Goal: Transaction & Acquisition: Book appointment/travel/reservation

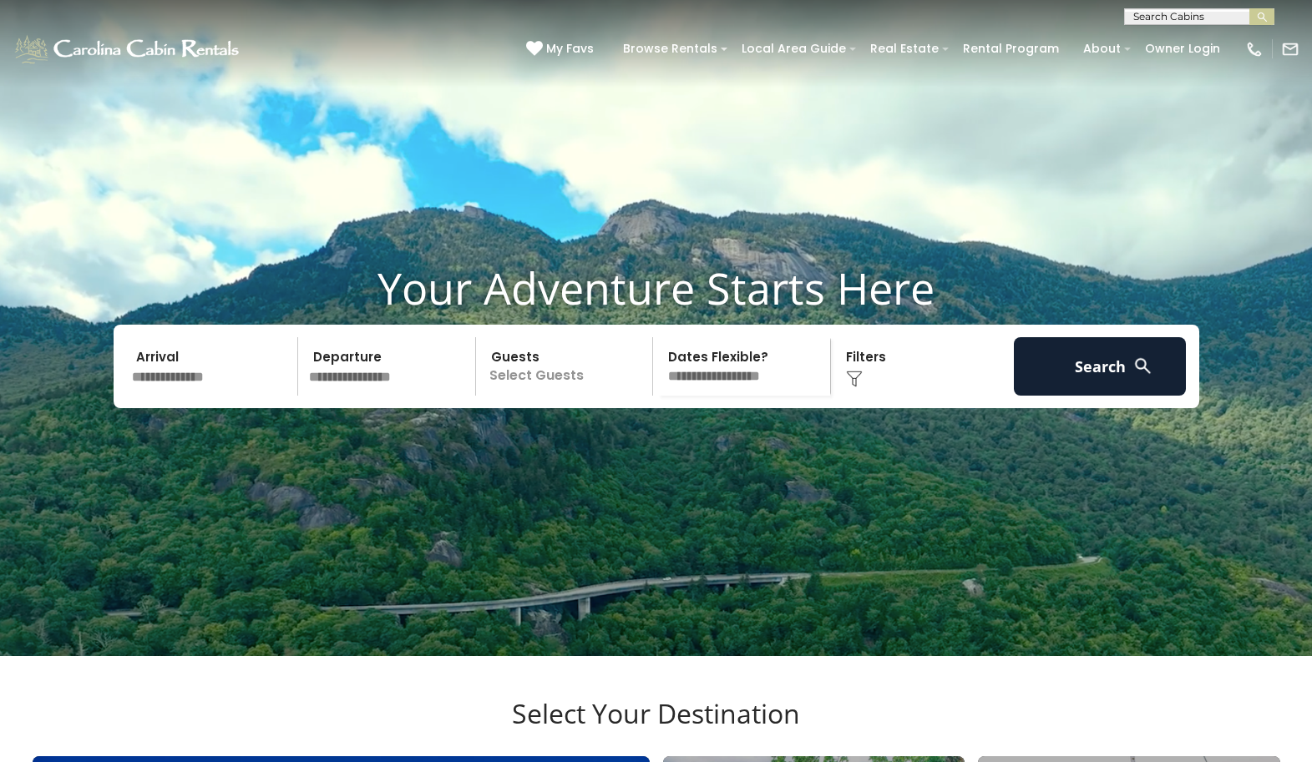
click at [1167, 16] on input "text" at bounding box center [1198, 20] width 146 height 17
type input "****"
click at [1180, 31] on ul "Mile High Lodge" at bounding box center [1199, 42] width 149 height 28
click at [1264, 23] on img "submit" at bounding box center [1262, 17] width 13 height 13
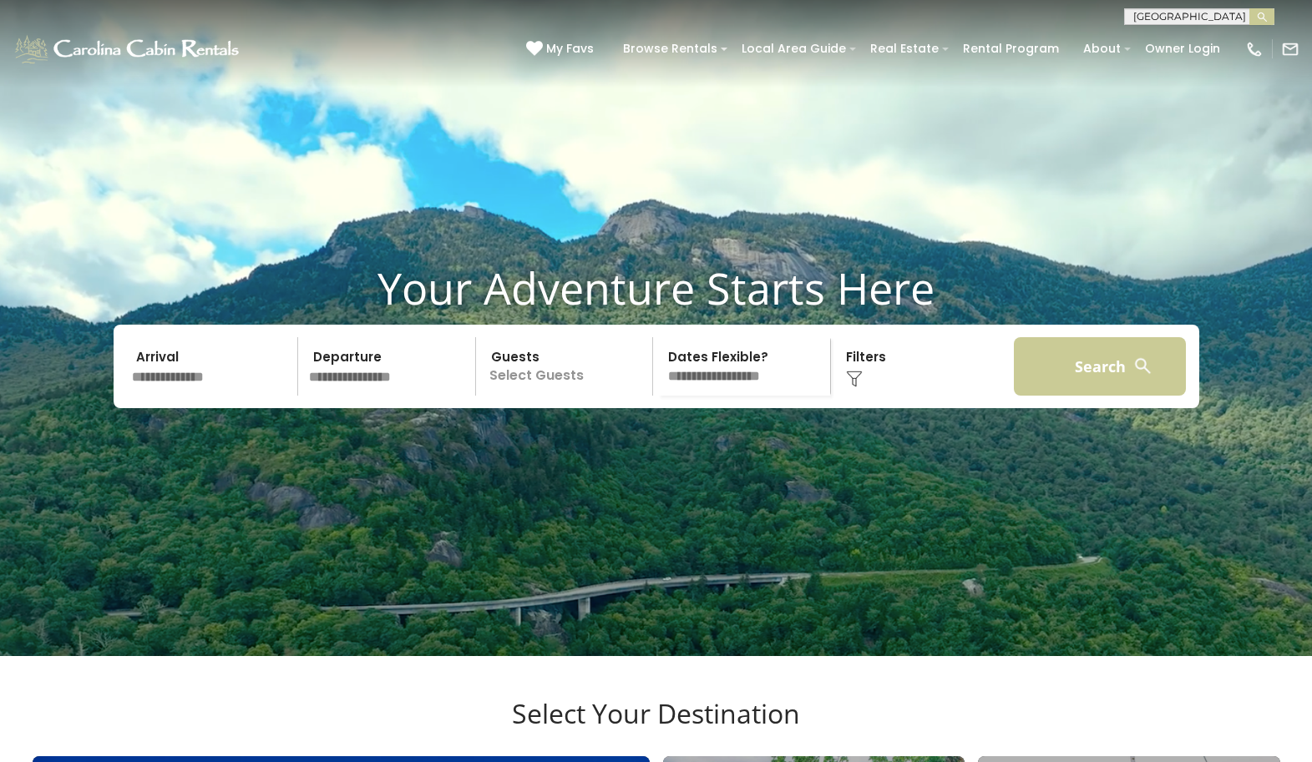
click at [1075, 389] on button "Search" at bounding box center [1100, 366] width 173 height 58
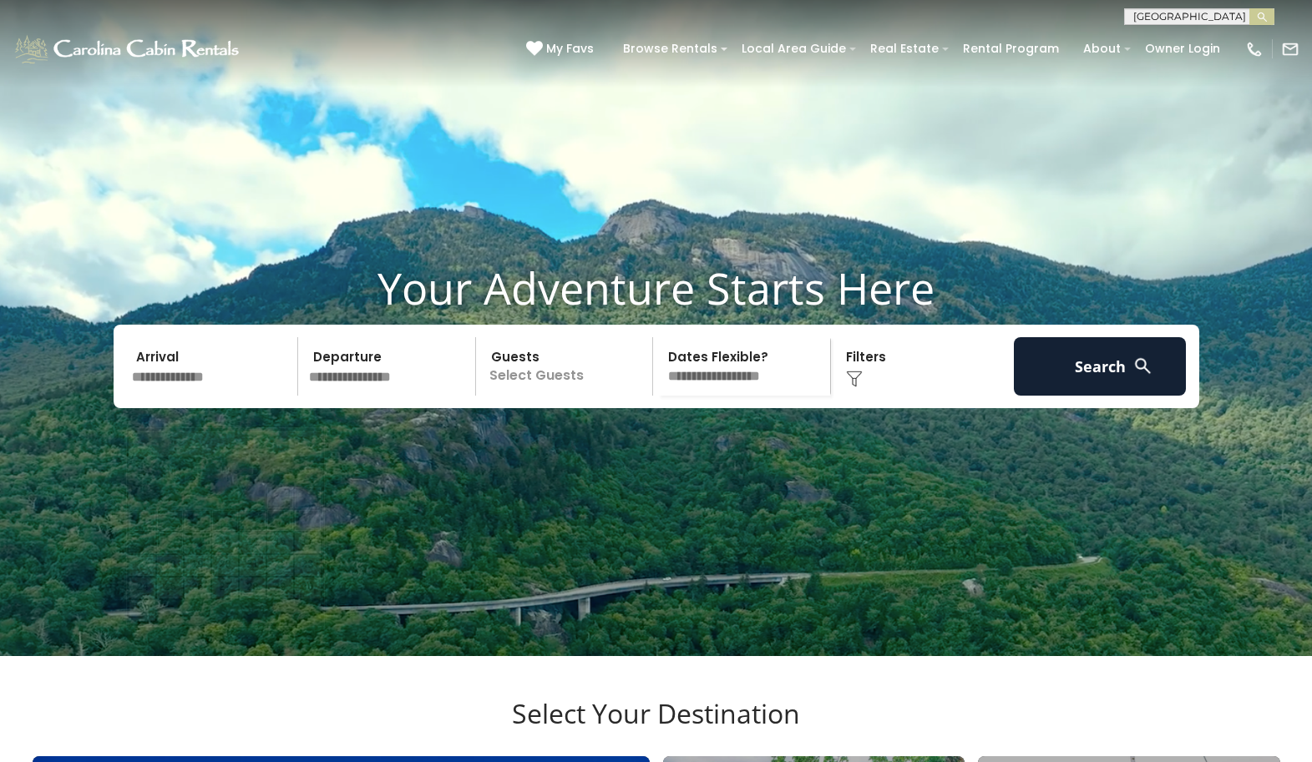
click at [196, 396] on input "text" at bounding box center [212, 366] width 173 height 58
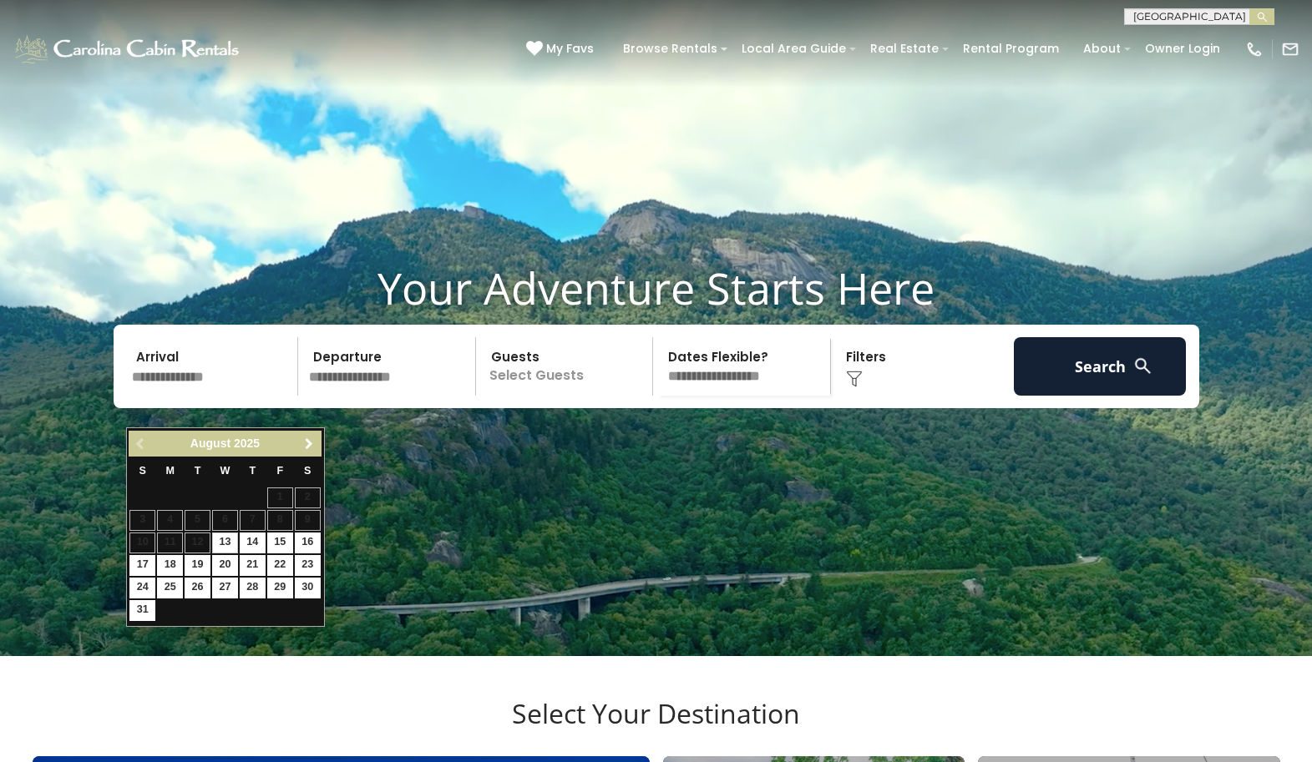
click at [311, 444] on span "Next" at bounding box center [308, 444] width 13 height 13
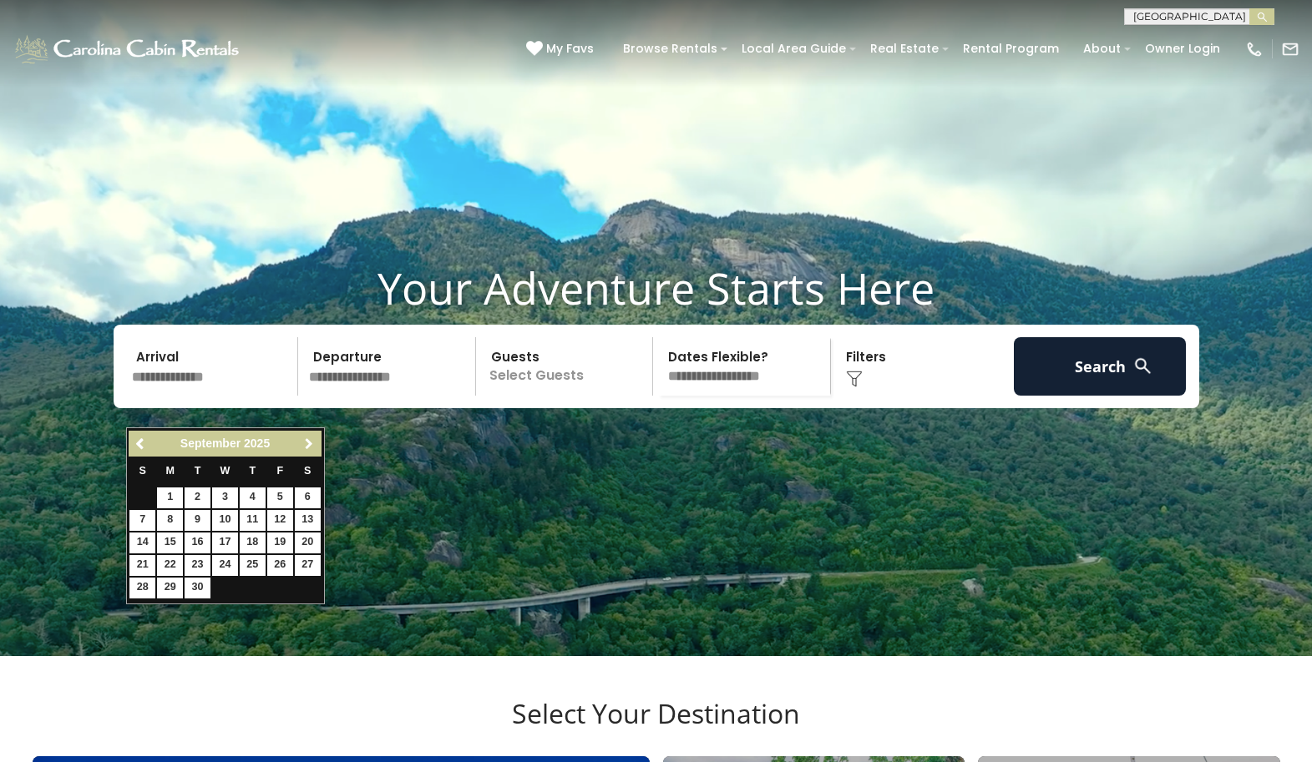
click at [311, 444] on span "Next" at bounding box center [308, 444] width 13 height 13
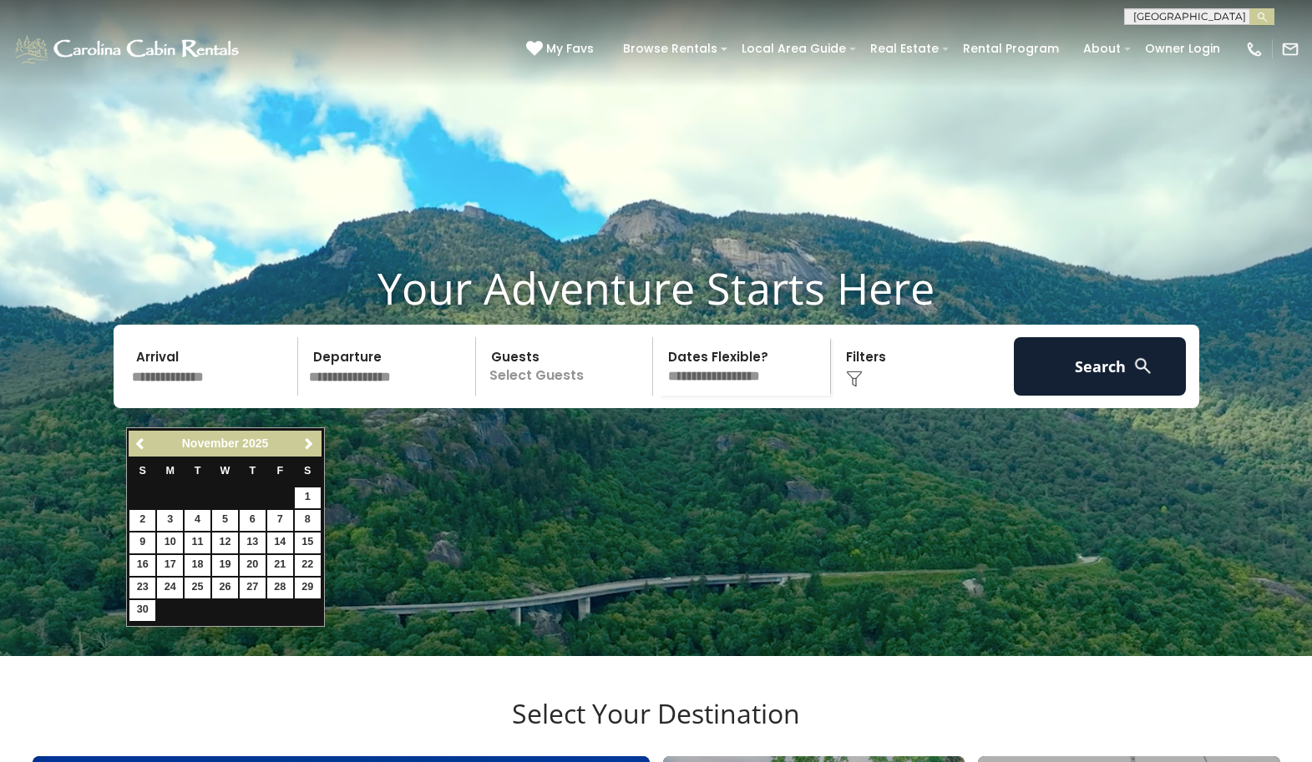
click at [311, 444] on span "Next" at bounding box center [308, 444] width 13 height 13
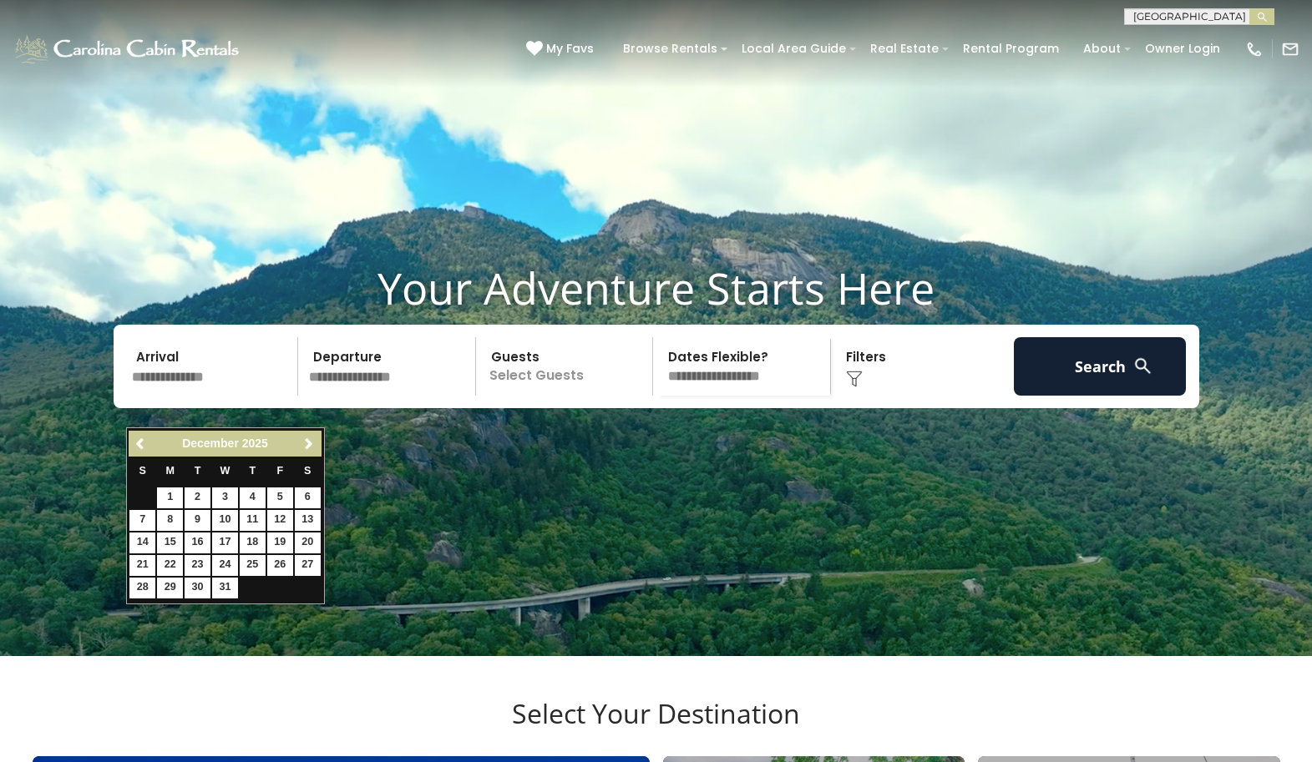
click at [311, 444] on span "Next" at bounding box center [308, 444] width 13 height 13
click at [311, 445] on span "Next" at bounding box center [308, 444] width 13 height 13
click at [312, 445] on span "Next" at bounding box center [308, 444] width 13 height 13
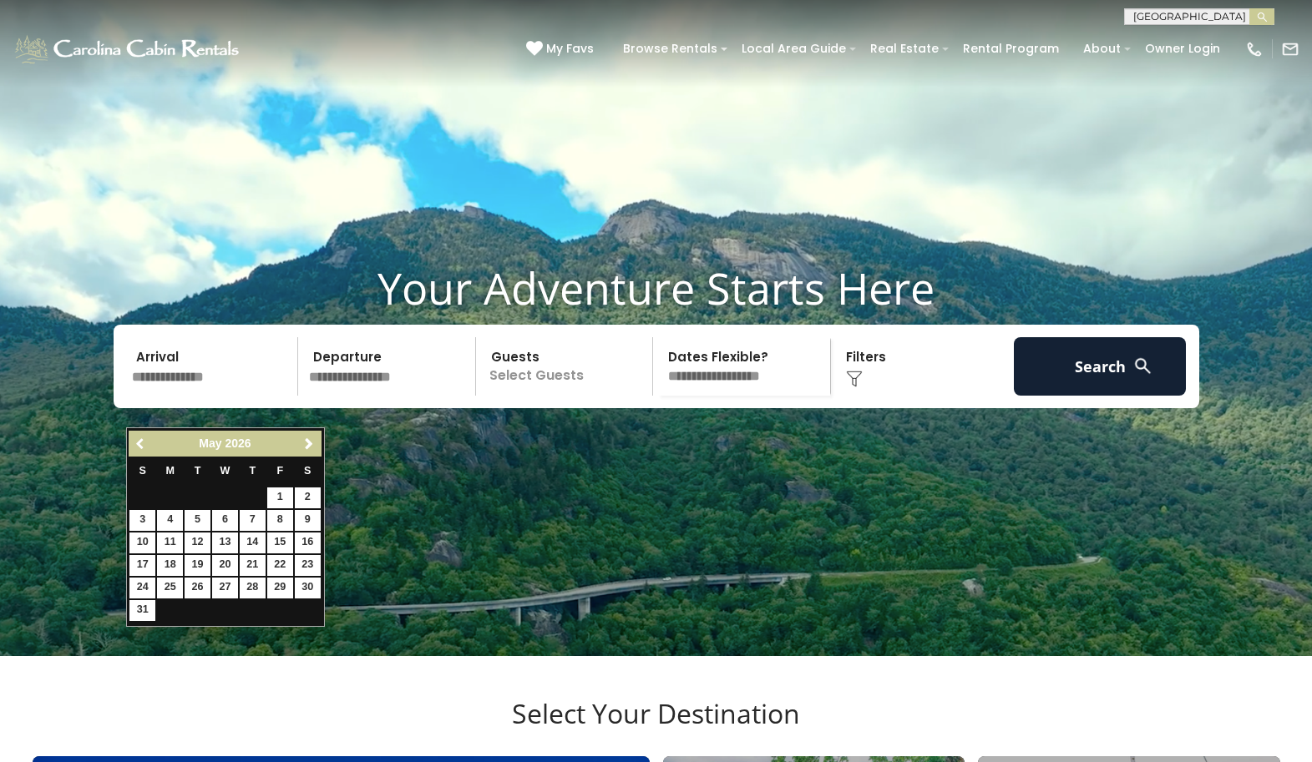
click at [142, 447] on span "Previous" at bounding box center [140, 444] width 13 height 13
click at [200, 556] on link "21" at bounding box center [198, 565] width 26 height 21
type input "*******"
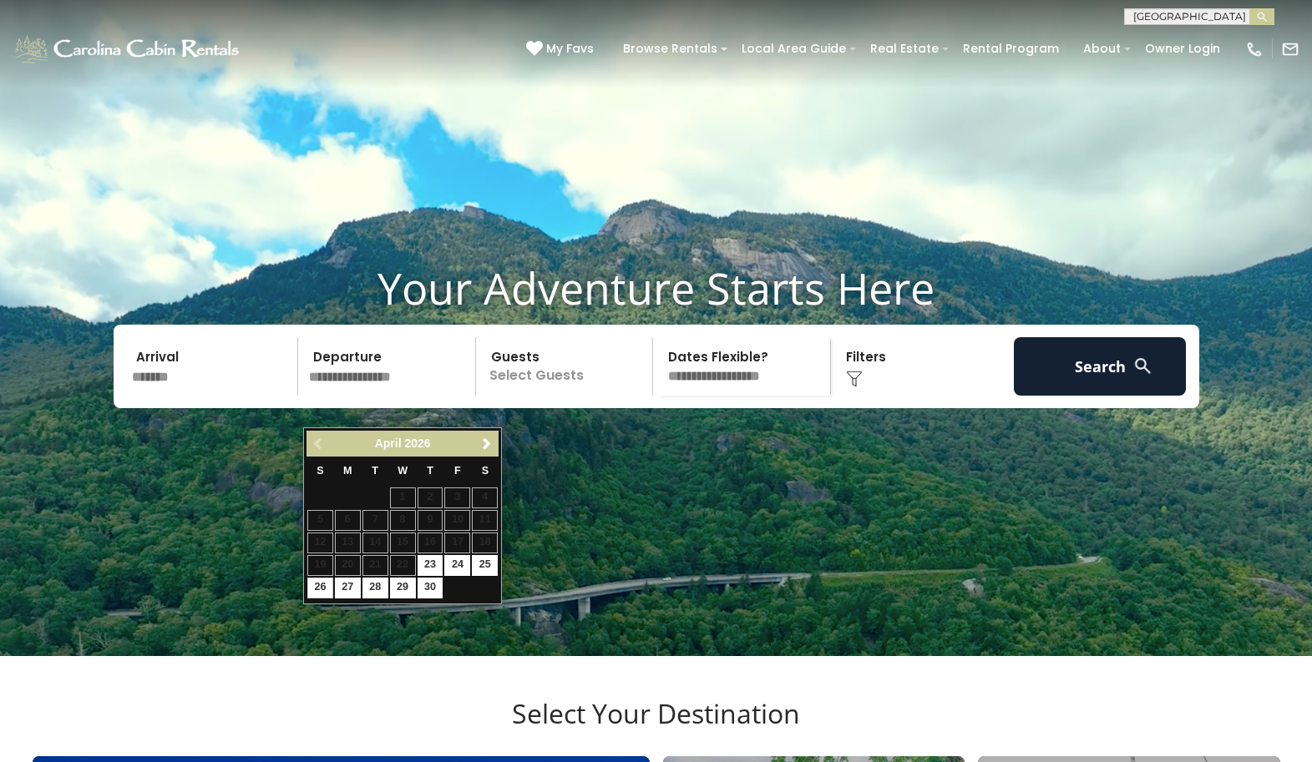
click at [316, 585] on link "26" at bounding box center [320, 588] width 26 height 21
type input "*******"
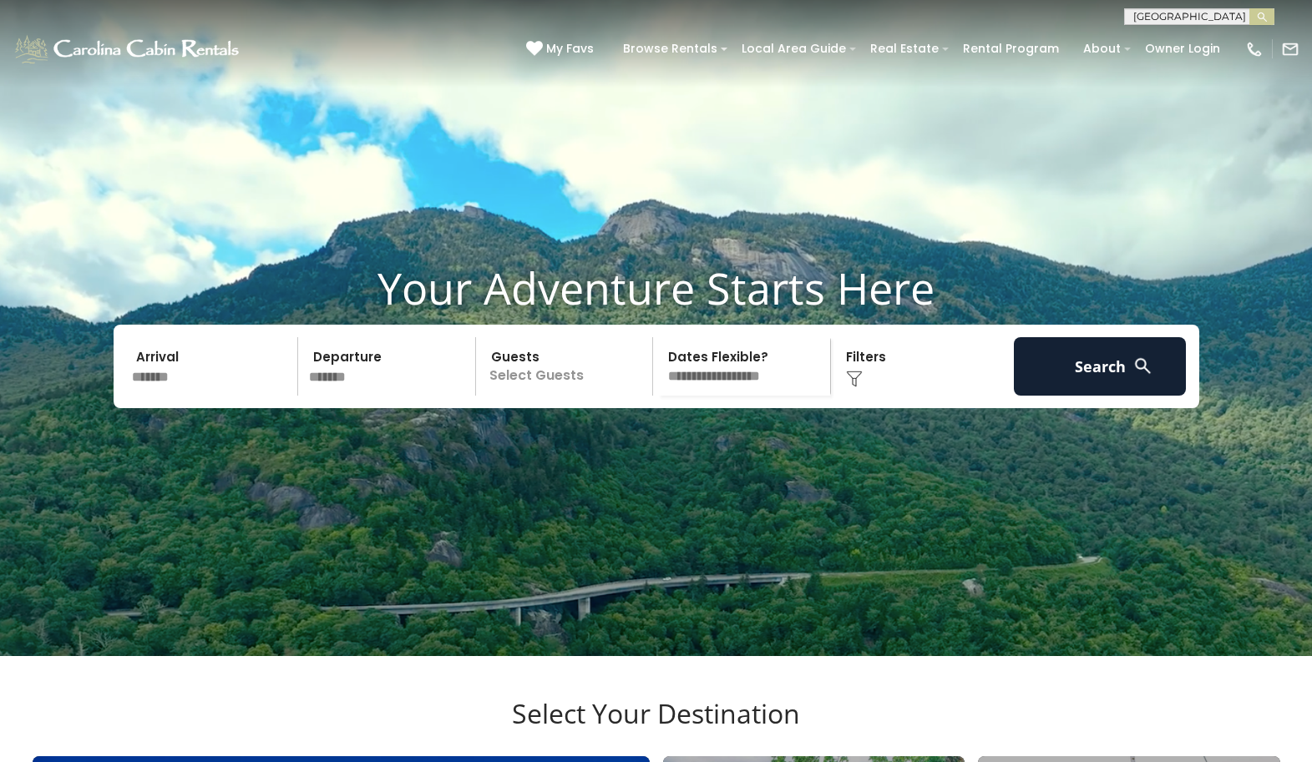
click at [560, 396] on p "Select Guests" at bounding box center [567, 366] width 172 height 58
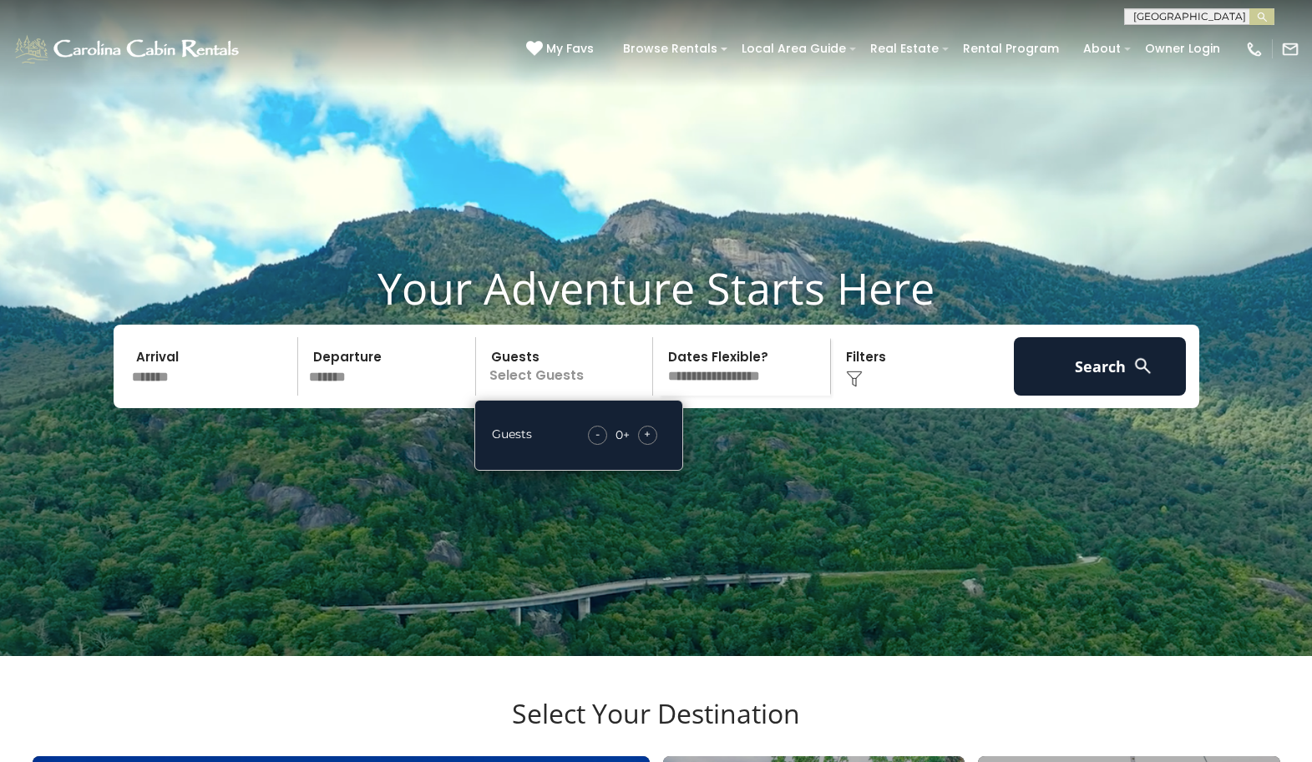
click at [651, 445] on div "+" at bounding box center [647, 435] width 19 height 19
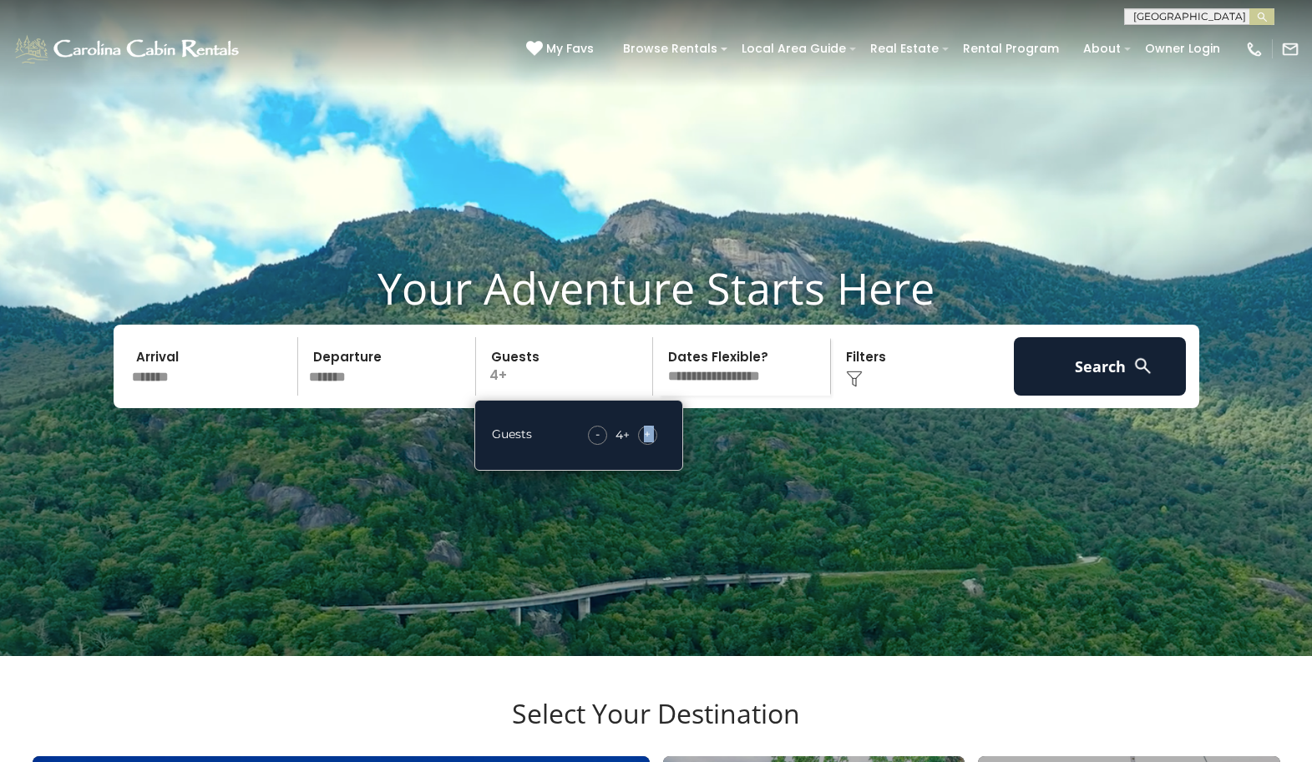
click at [651, 445] on div "+" at bounding box center [647, 435] width 19 height 19
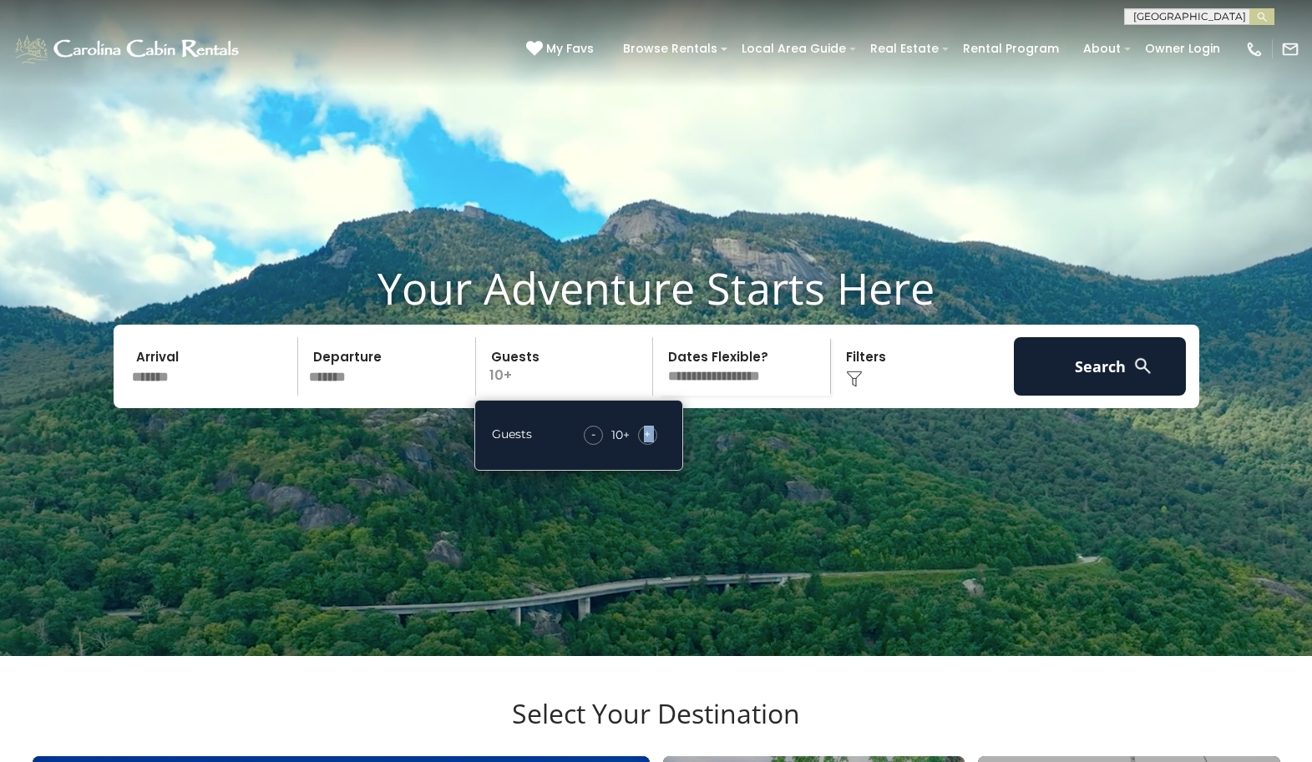
click at [651, 445] on div "+" at bounding box center [647, 435] width 19 height 19
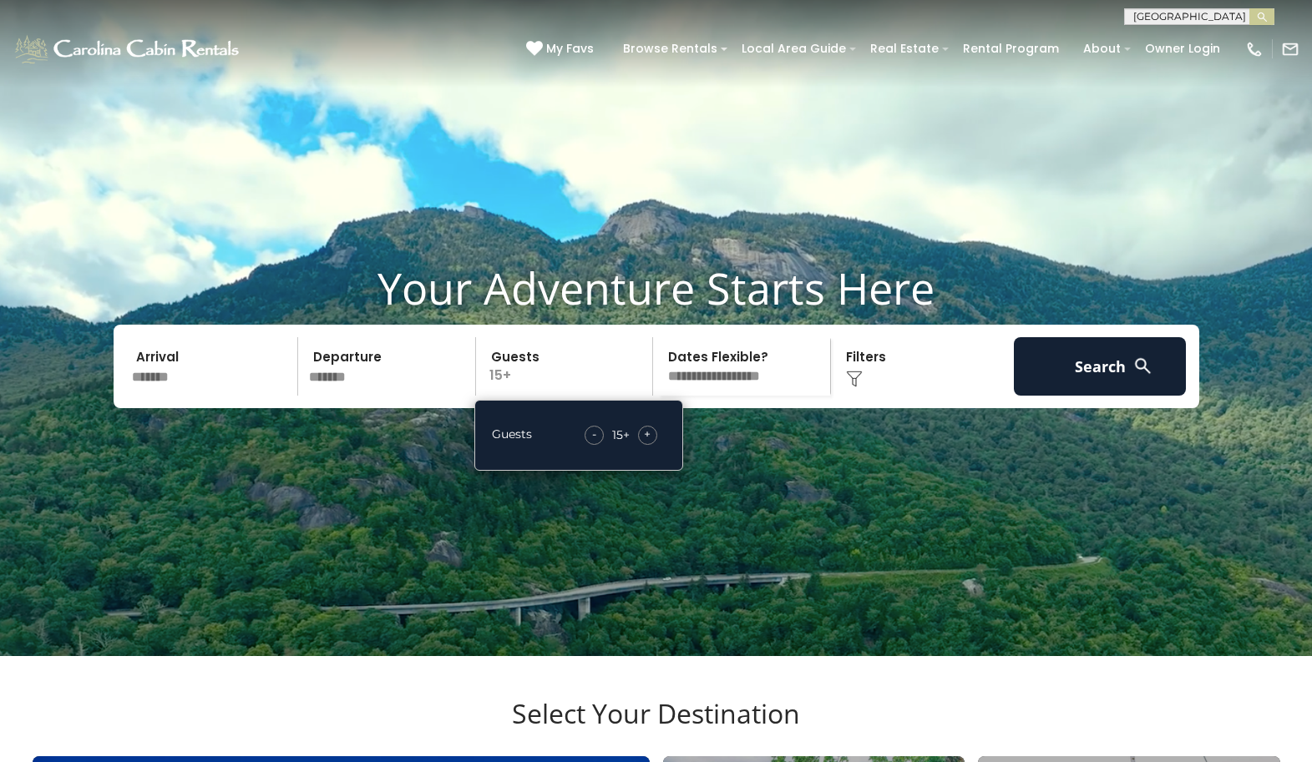
click at [651, 445] on div "+" at bounding box center [647, 435] width 19 height 19
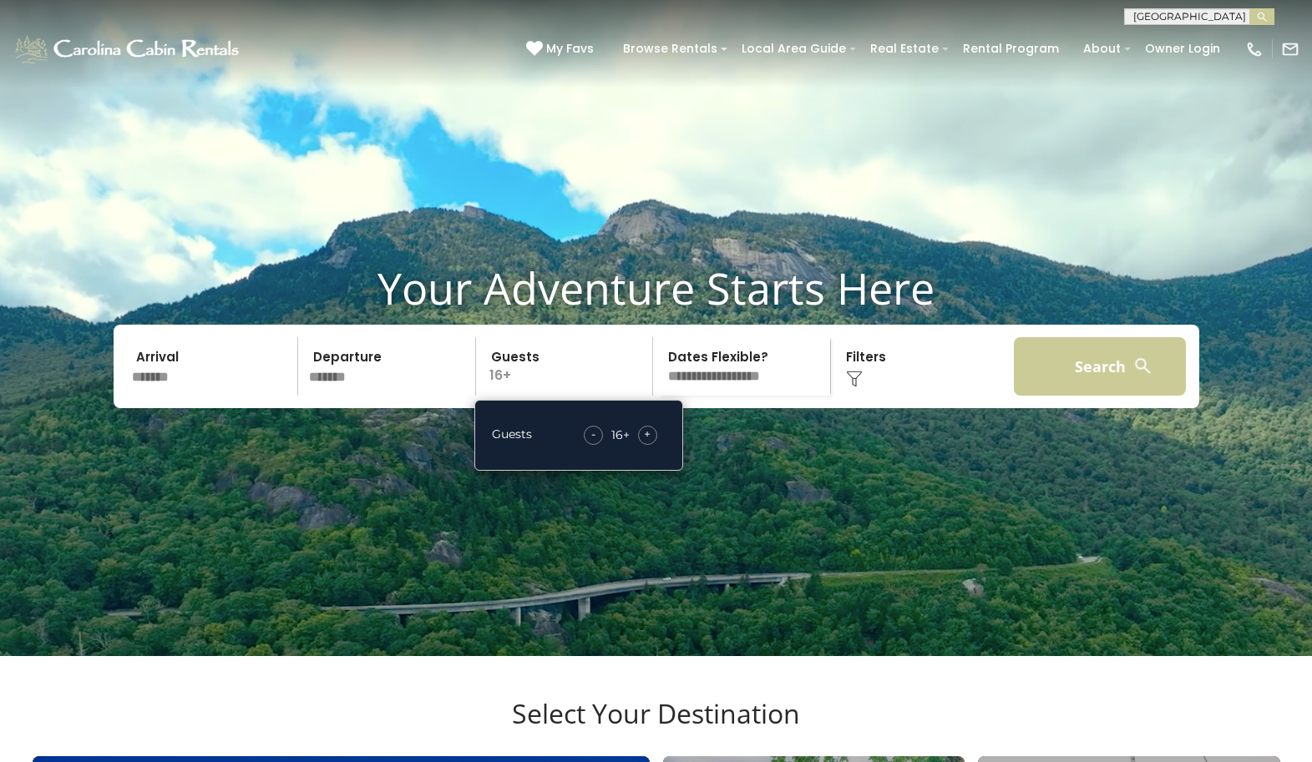
click at [1052, 393] on button "Search" at bounding box center [1100, 366] width 173 height 58
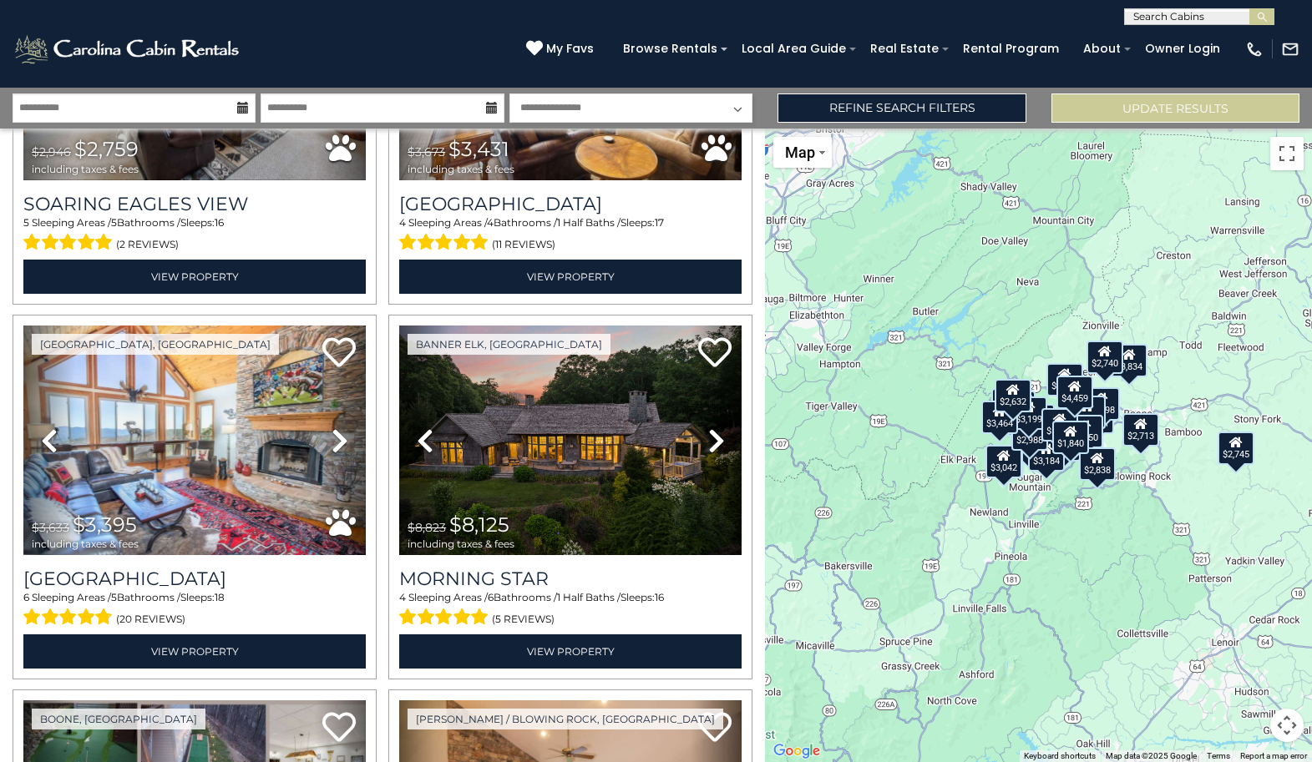
scroll to position [995, 0]
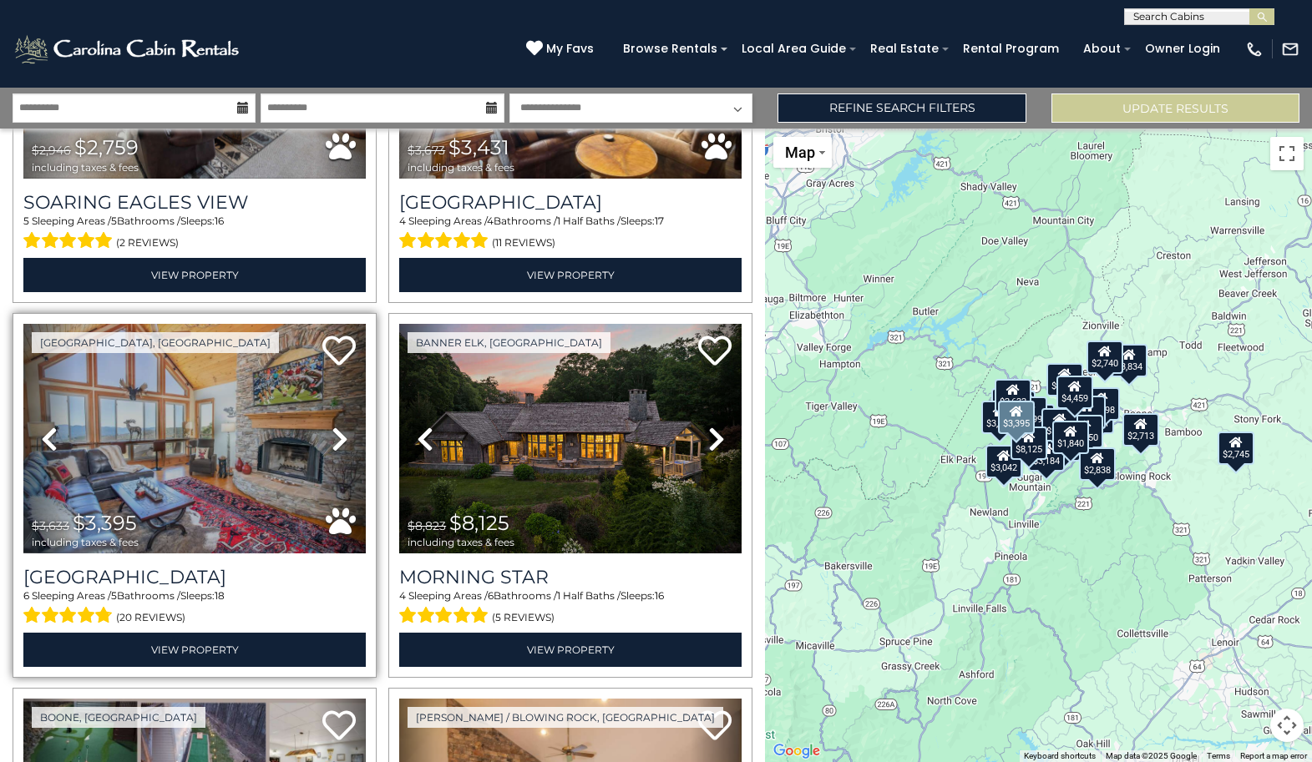
click at [213, 458] on img at bounding box center [194, 439] width 342 height 230
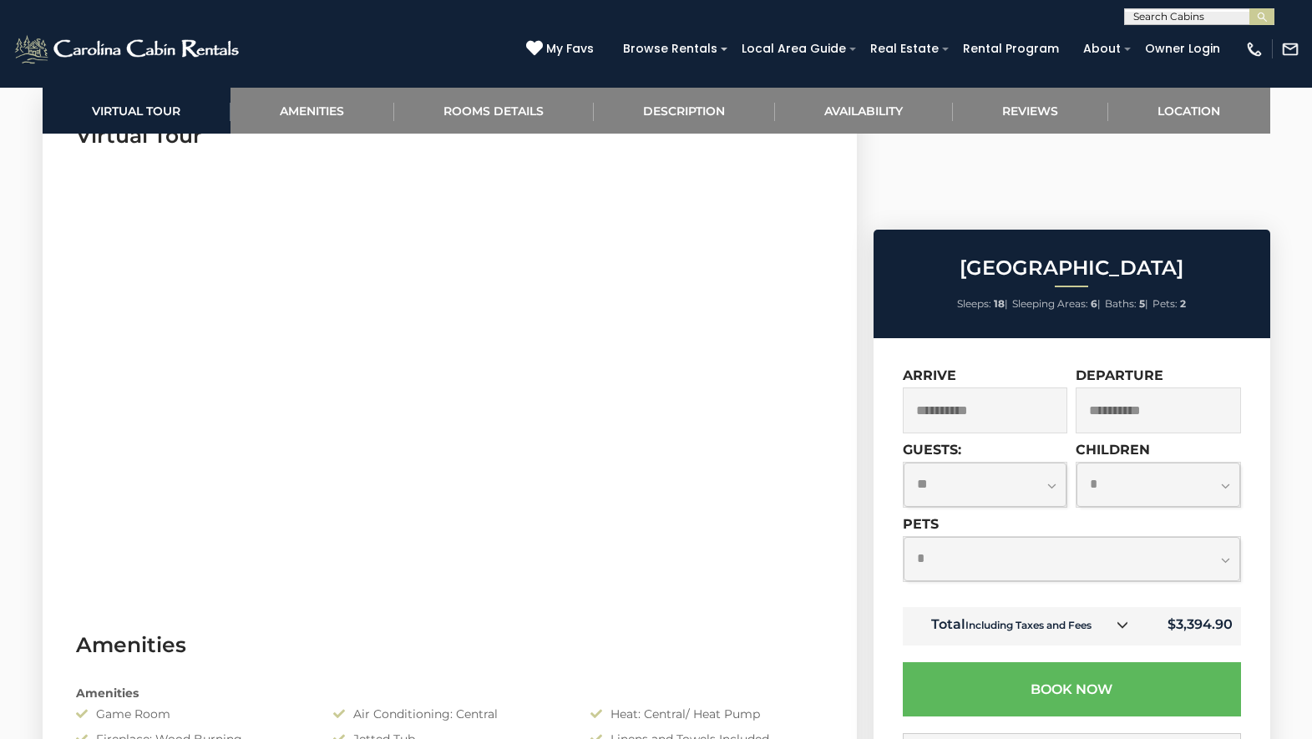
scroll to position [848, 0]
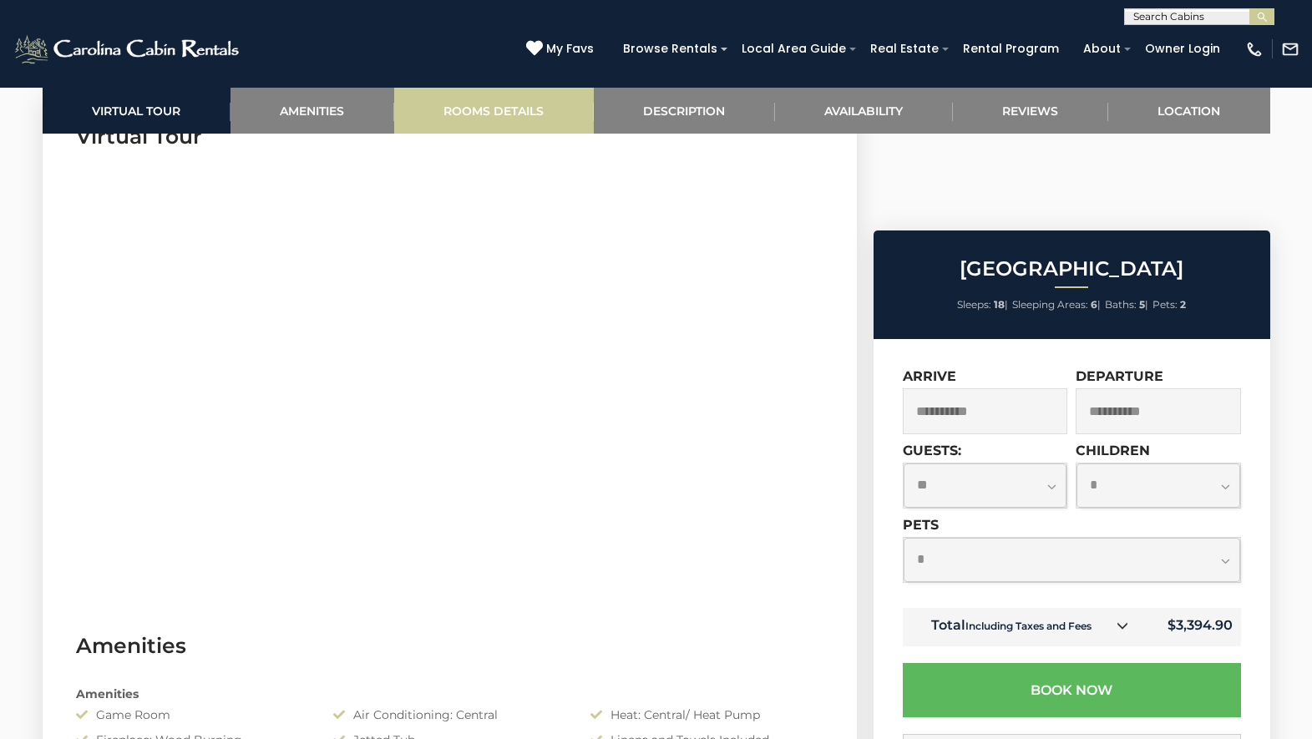
click at [478, 113] on link "Rooms Details" at bounding box center [494, 111] width 200 height 46
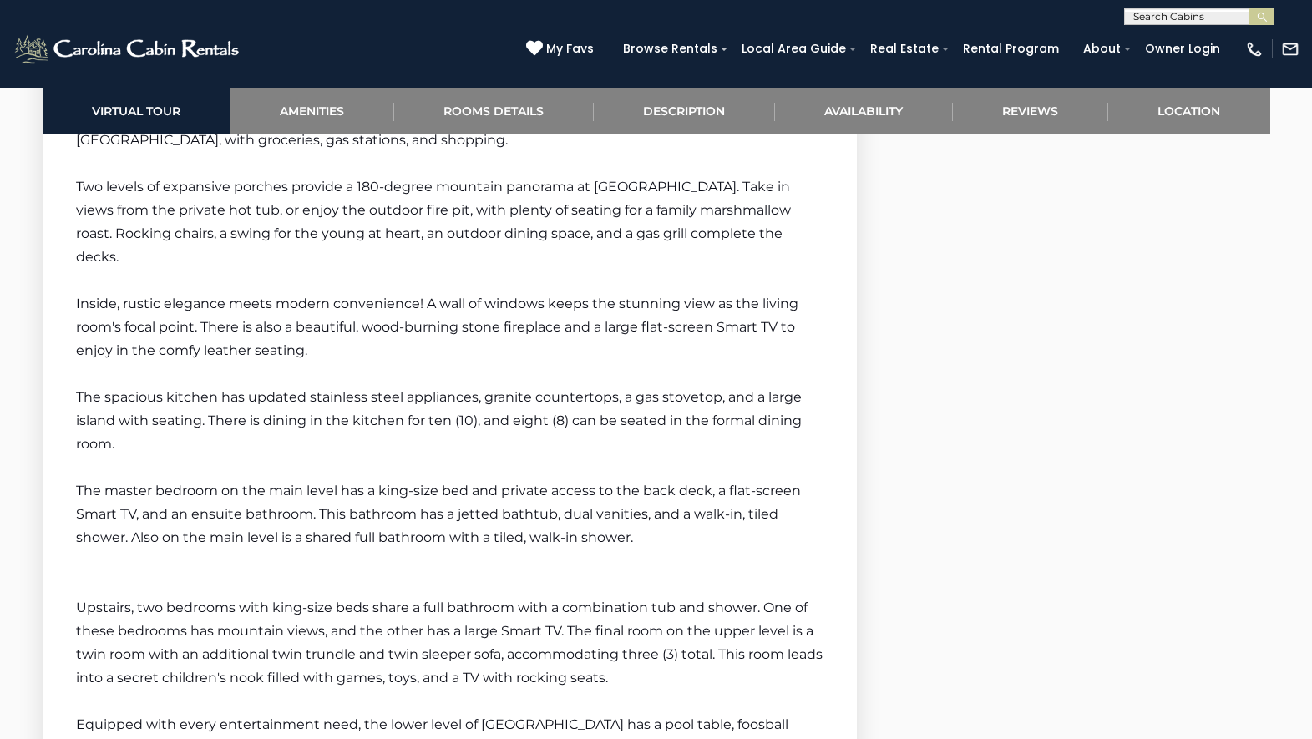
scroll to position [3060, 0]
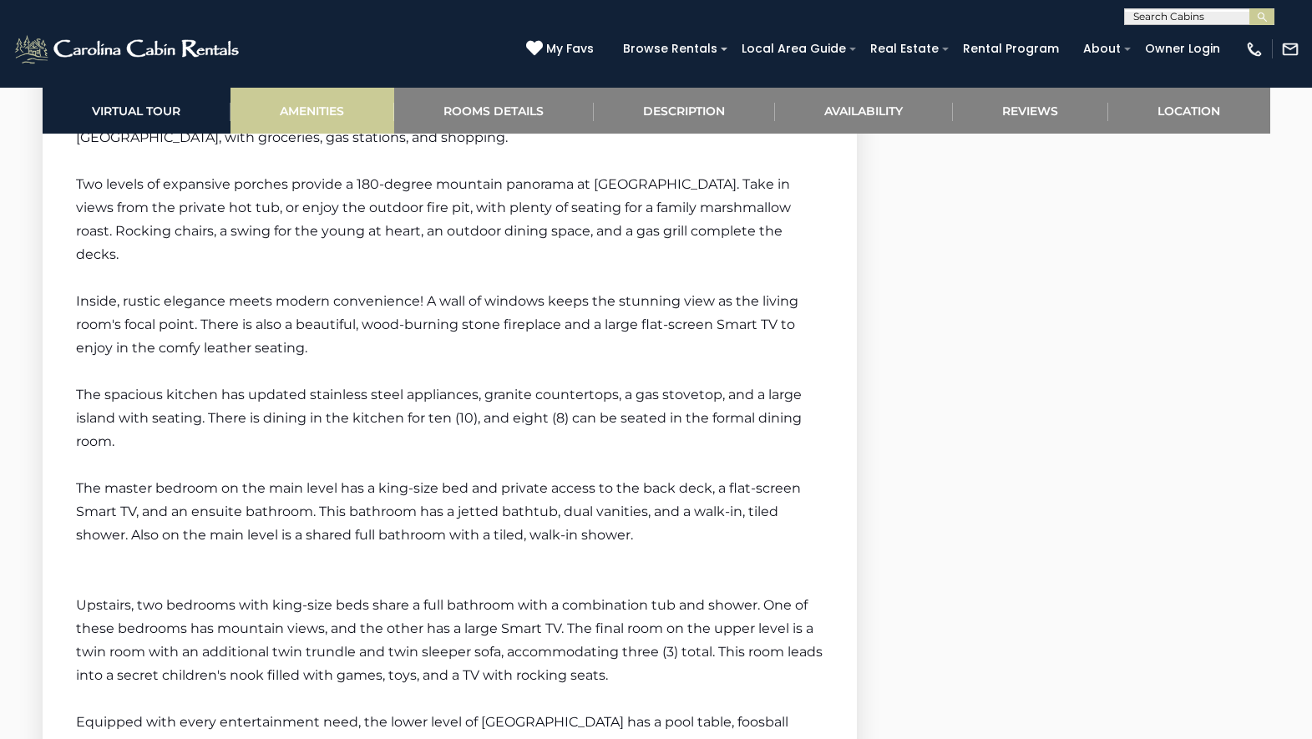
click at [345, 114] on link "Amenities" at bounding box center [312, 111] width 164 height 46
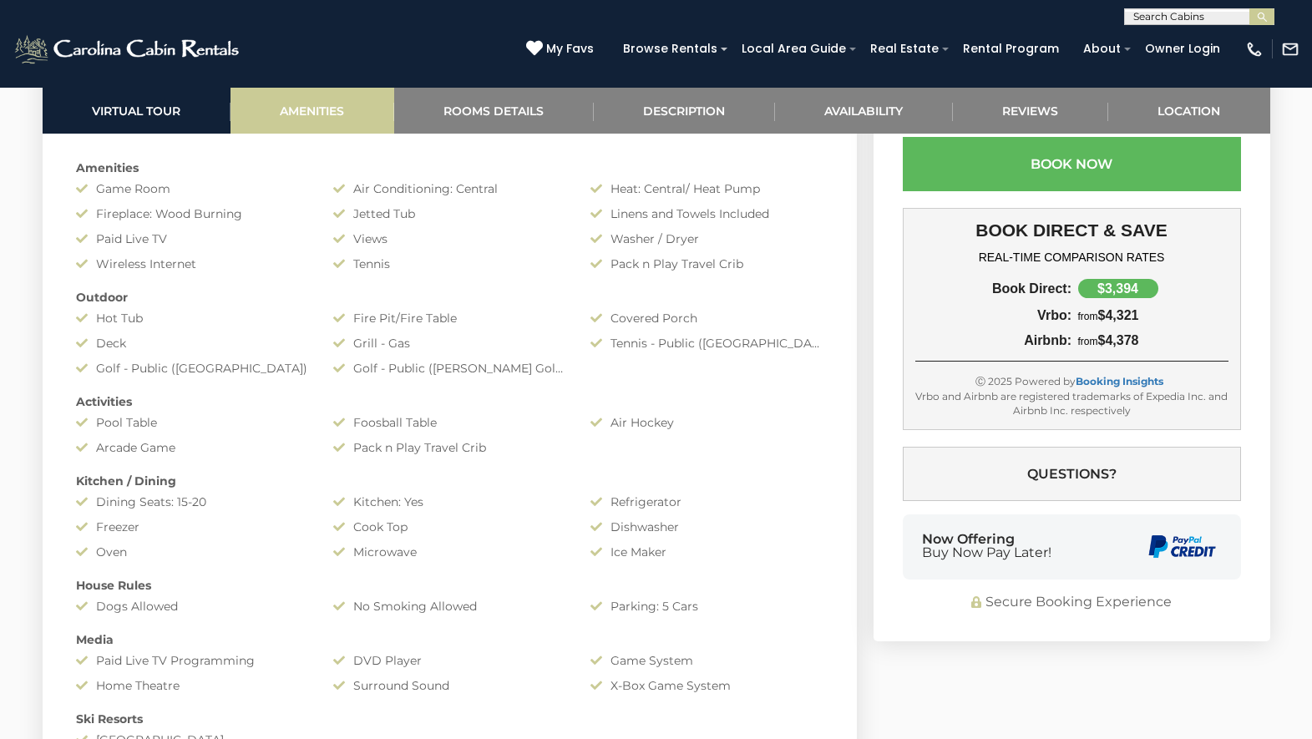
scroll to position [1329, 0]
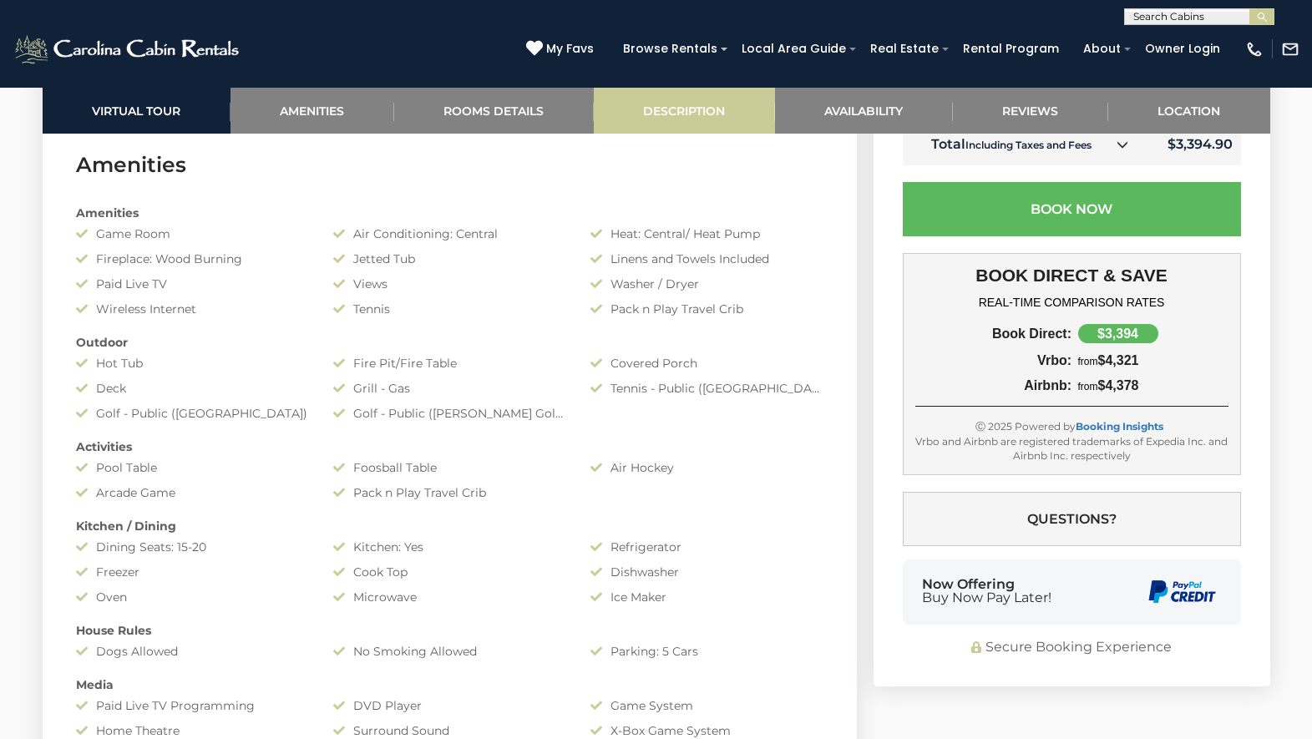
click at [666, 117] on link "Description" at bounding box center [684, 111] width 181 height 46
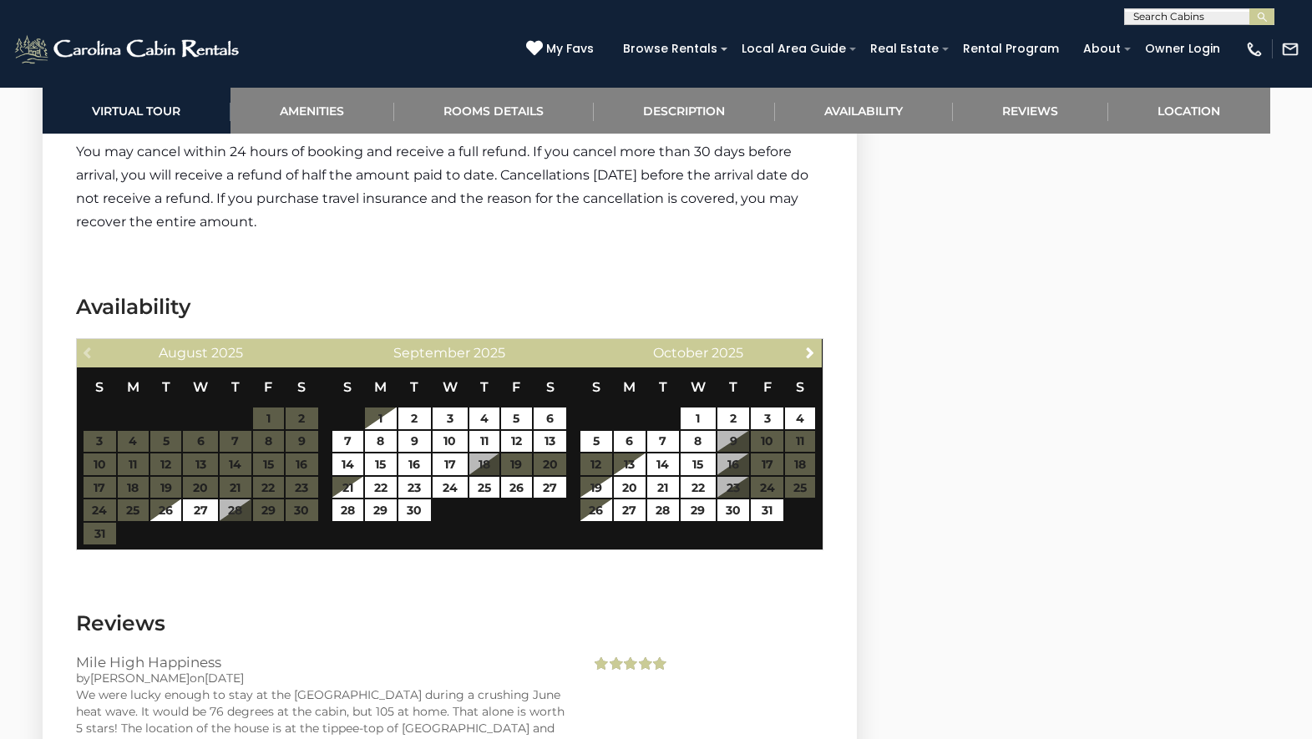
scroll to position [4759, 0]
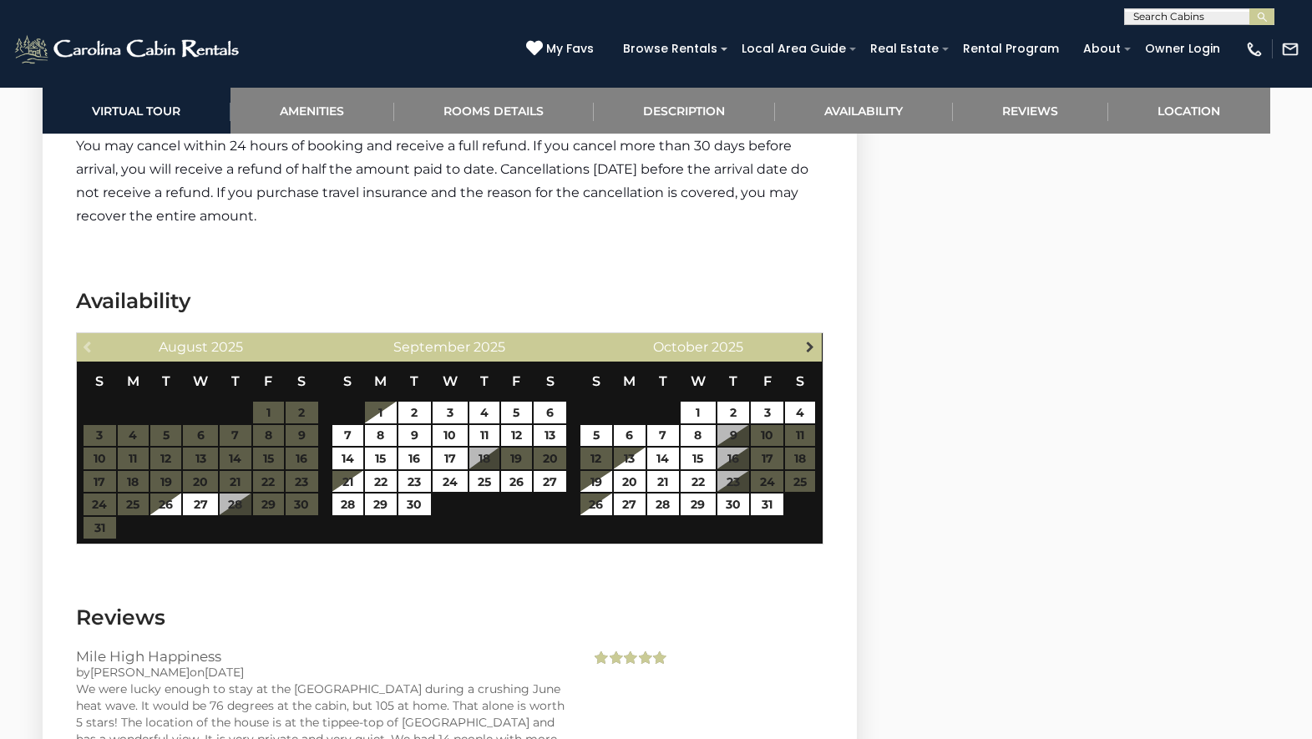
click at [811, 340] on span "Next" at bounding box center [809, 346] width 13 height 13
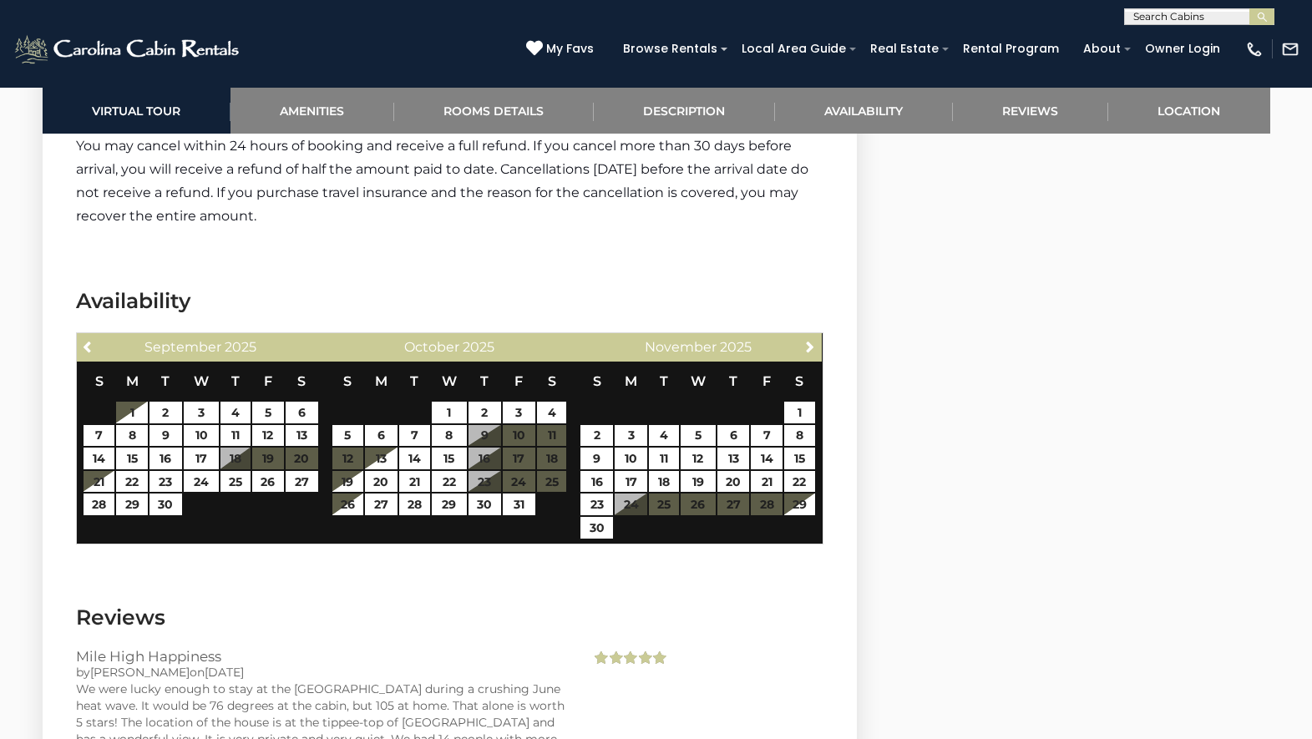
click at [811, 340] on span "Next" at bounding box center [809, 346] width 13 height 13
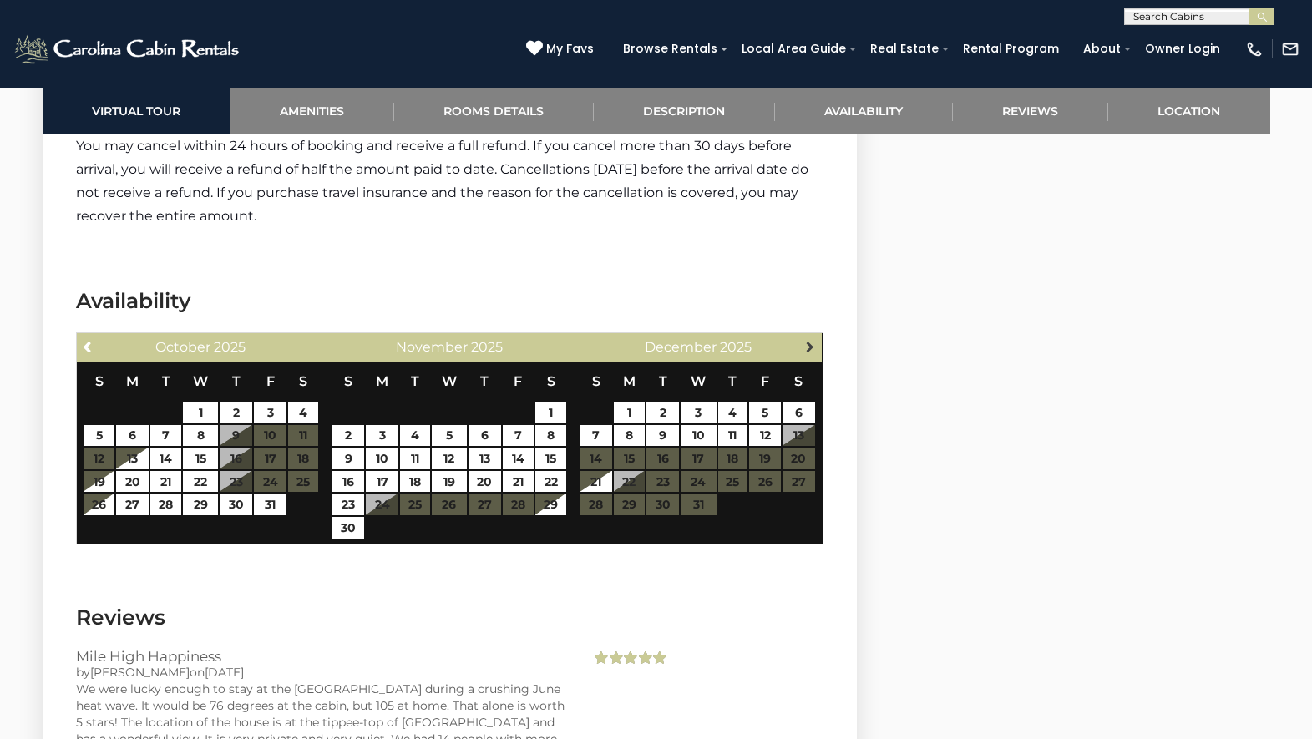
click at [811, 340] on span "Next" at bounding box center [809, 346] width 13 height 13
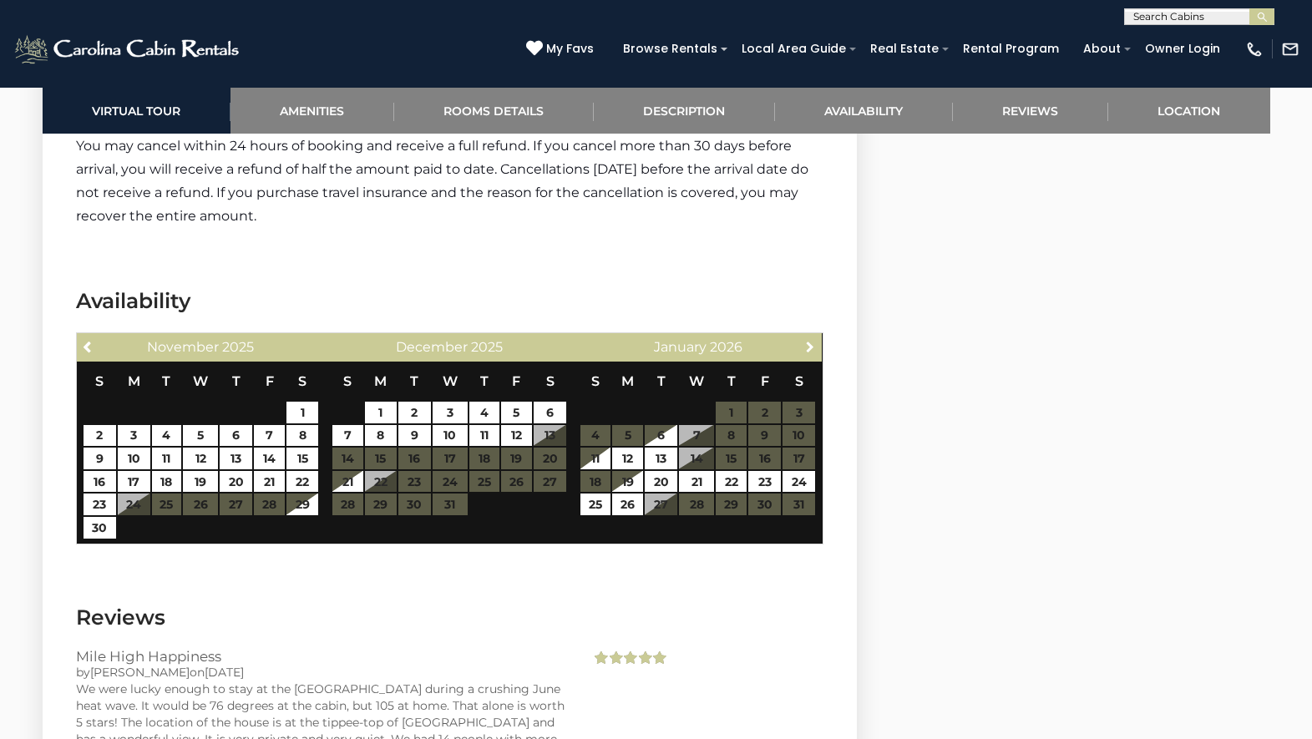
click at [811, 340] on span "Next" at bounding box center [809, 346] width 13 height 13
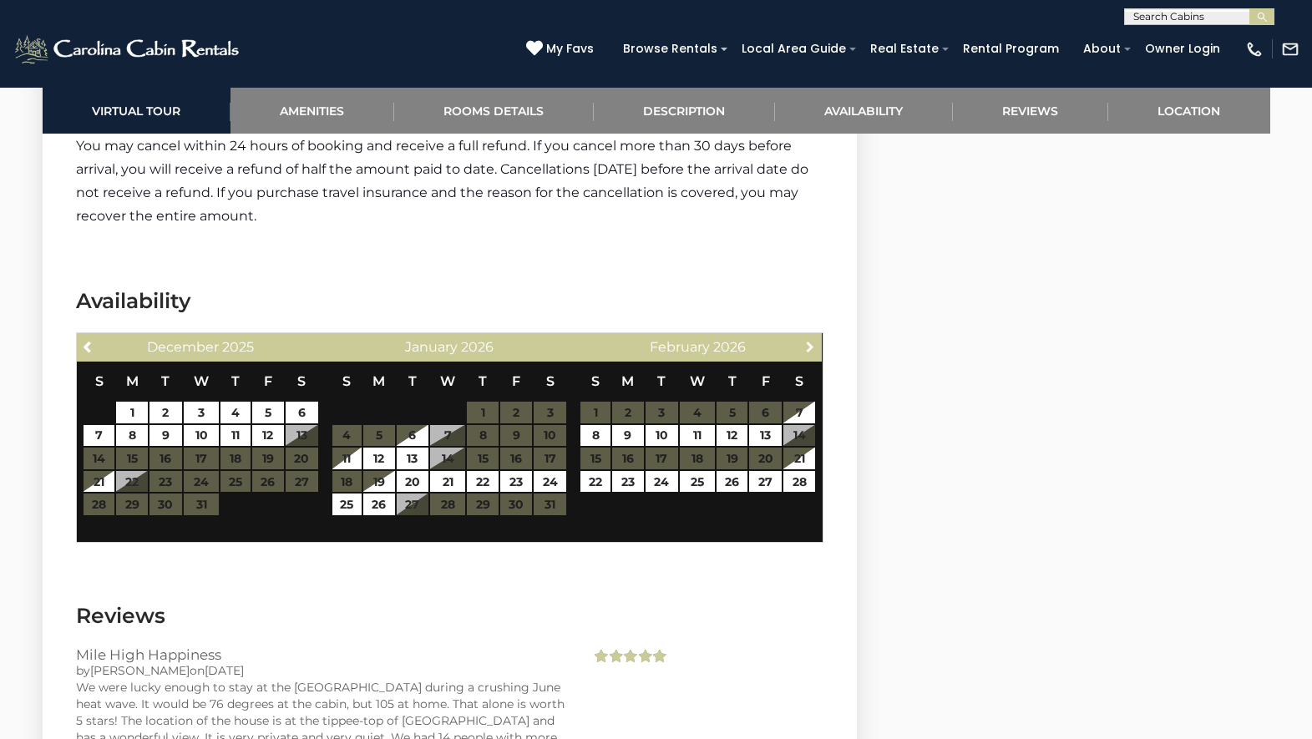
click at [811, 340] on span "Next" at bounding box center [809, 346] width 13 height 13
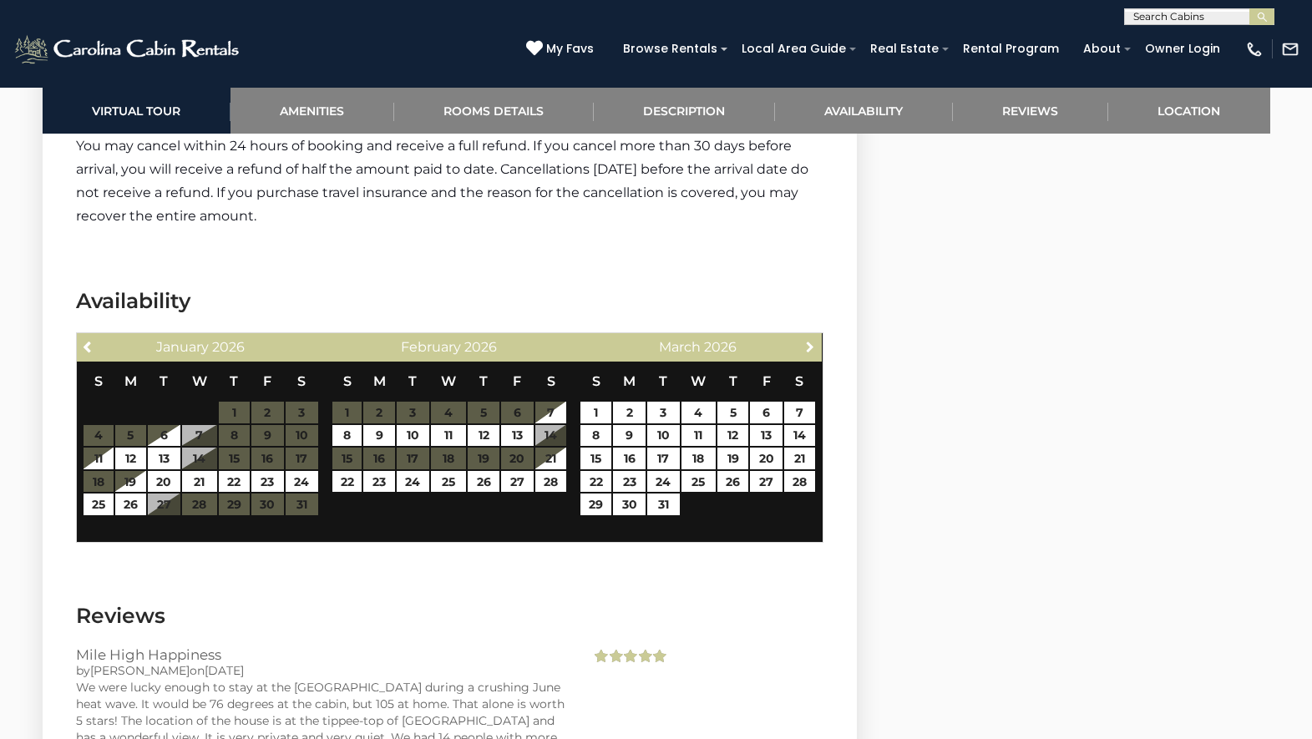
click at [811, 340] on span "Next" at bounding box center [809, 346] width 13 height 13
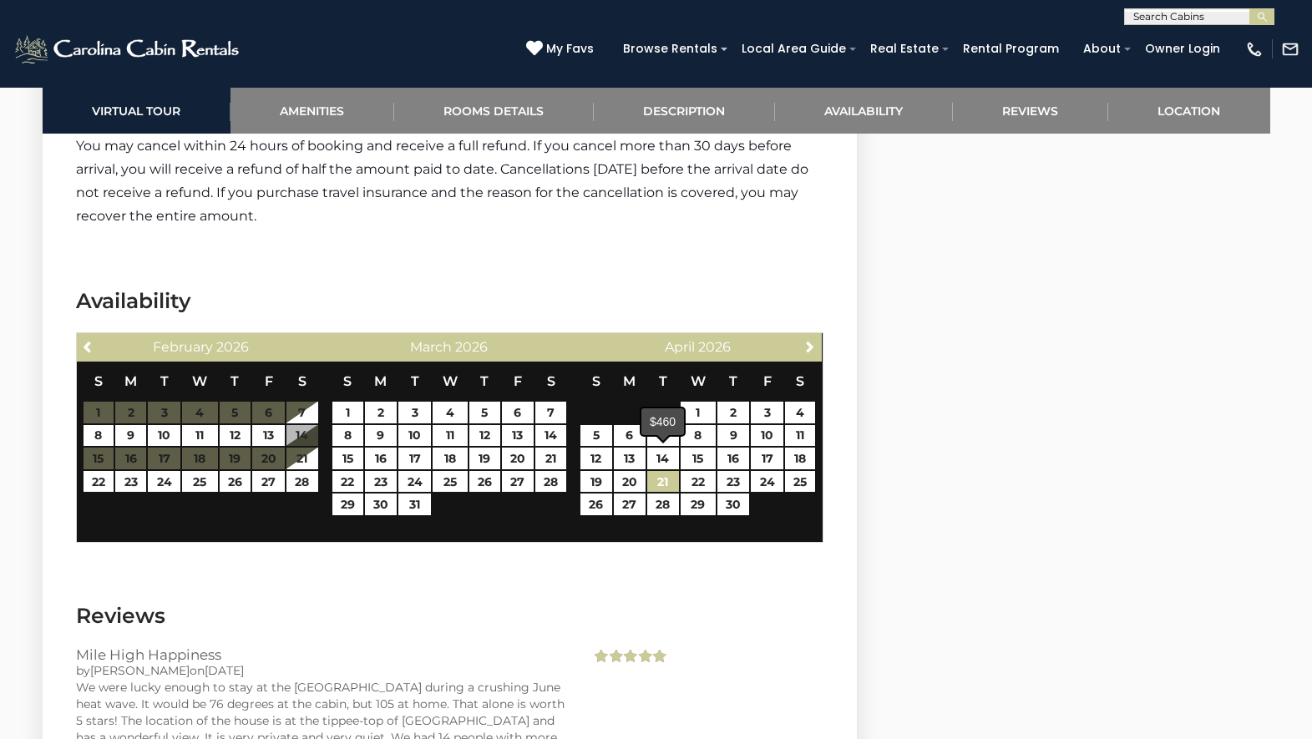
click at [664, 471] on link "21" at bounding box center [662, 482] width 31 height 22
type input "**********"
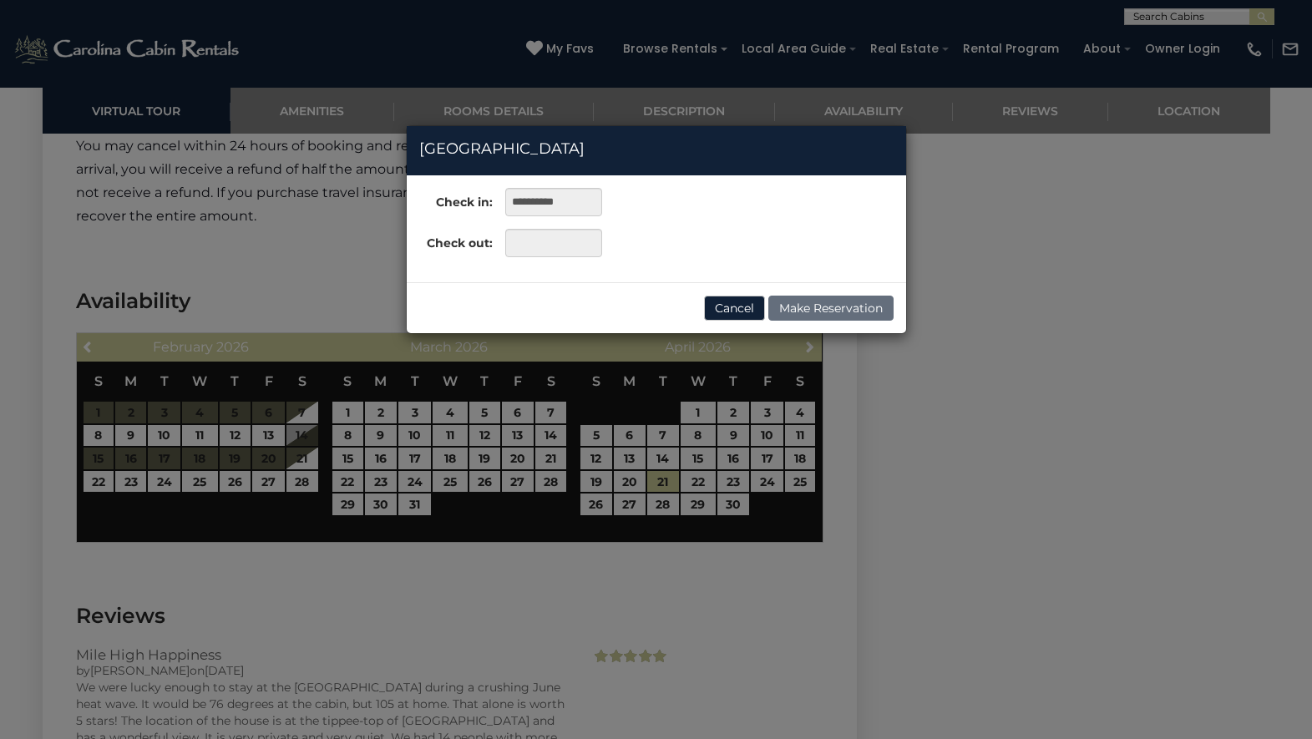
click at [603, 483] on div "**********" at bounding box center [656, 369] width 1312 height 739
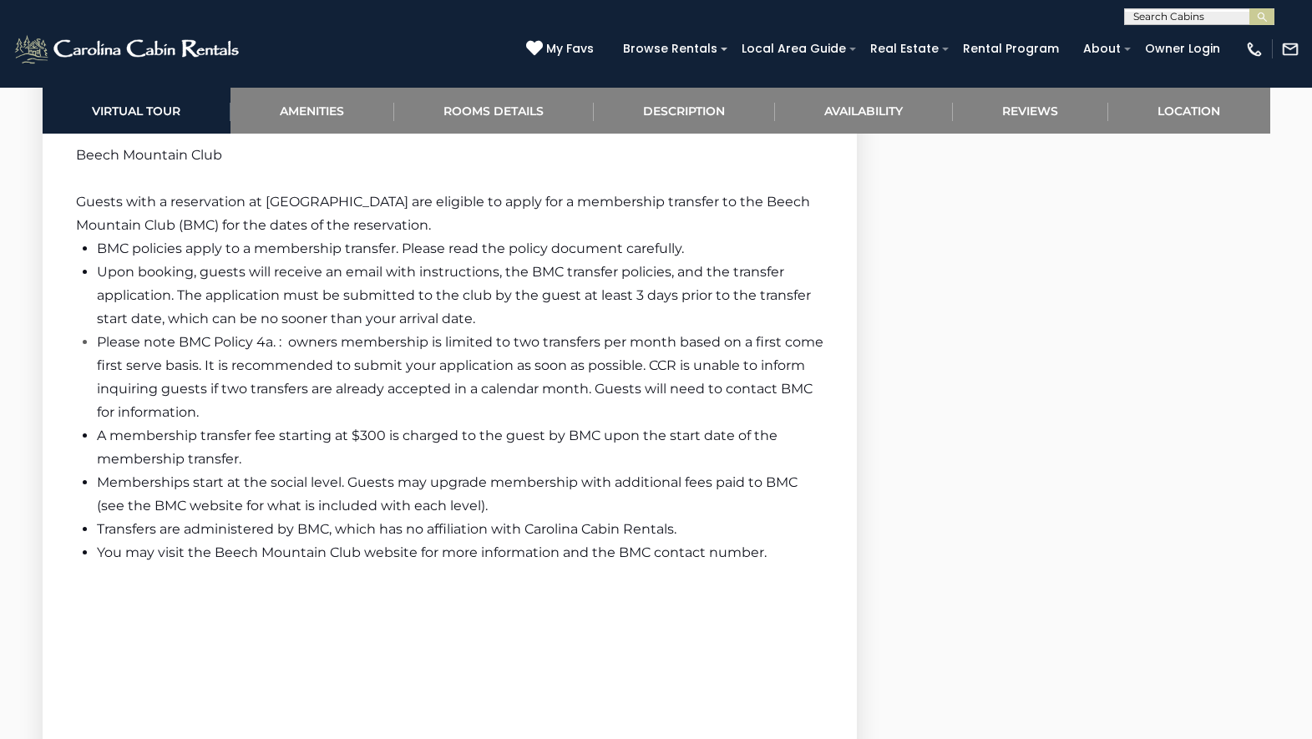
scroll to position [4070, 0]
